Goal: Information Seeking & Learning: Learn about a topic

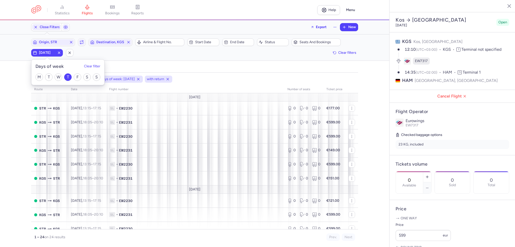
select select "days"
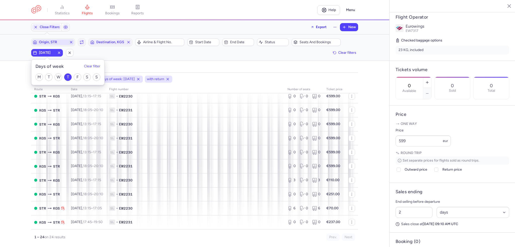
click at [70, 42] on icon "button" at bounding box center [71, 42] width 4 height 4
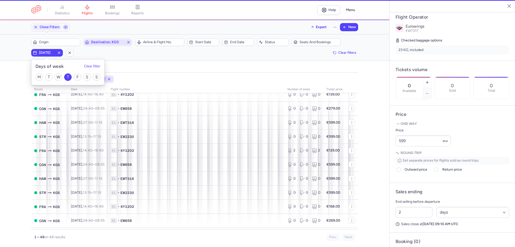
click at [127, 42] on icon "button" at bounding box center [128, 42] width 4 height 4
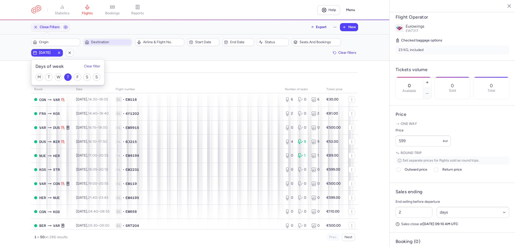
scroll to position [281, 0]
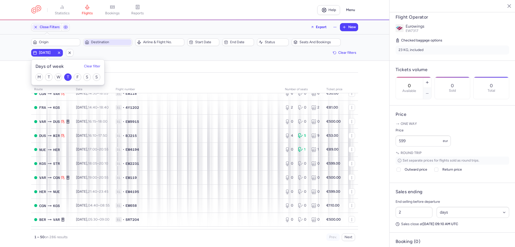
click at [59, 54] on icon "button" at bounding box center [59, 53] width 4 height 4
checkbox input "false"
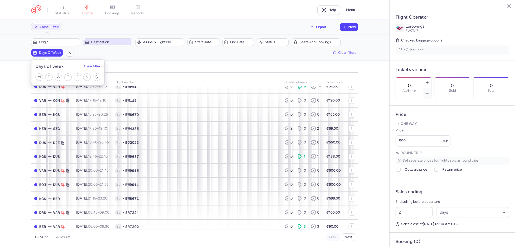
click at [311, 36] on div "Filters – 2366 results Origin Destination Airline & Flight No. Start date End d…" at bounding box center [194, 47] width 389 height 26
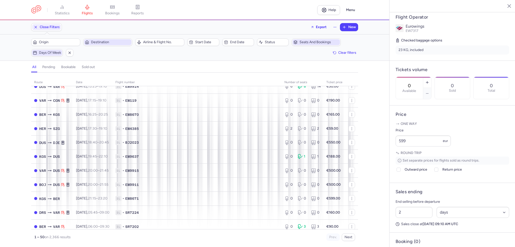
click at [310, 41] on span "Seats and bookings" at bounding box center [318, 42] width 39 height 4
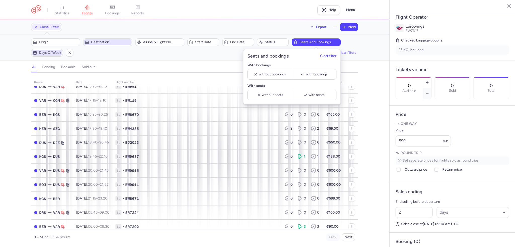
click at [320, 88] on div "With seats without seats with seats" at bounding box center [291, 92] width 89 height 17
click at [318, 96] on span "with seats" at bounding box center [316, 95] width 16 height 4
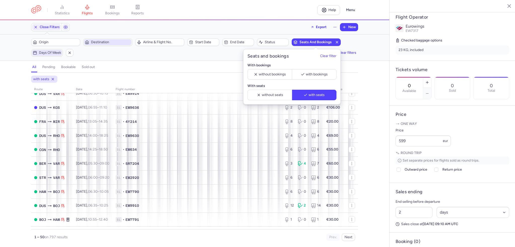
click at [46, 53] on span "Days of week" at bounding box center [50, 53] width 22 height 4
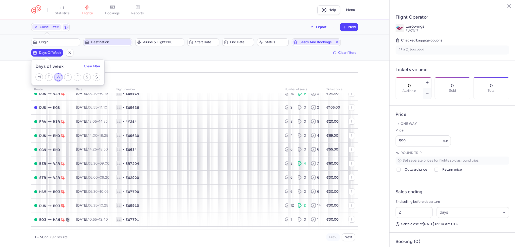
click at [57, 77] on input "W" at bounding box center [59, 77] width 8 height 8
checkbox input "true"
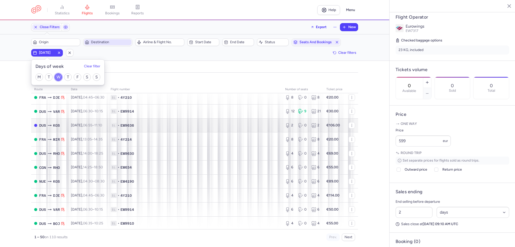
scroll to position [50, 0]
